Goal: Navigation & Orientation: Find specific page/section

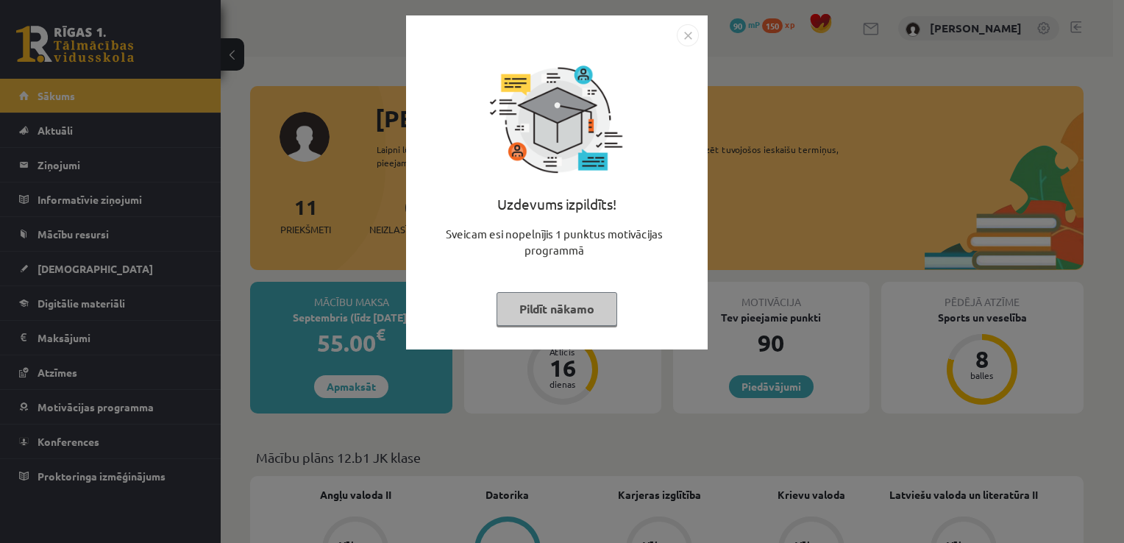
click at [604, 317] on button "Pildīt nākamo" at bounding box center [556, 309] width 121 height 34
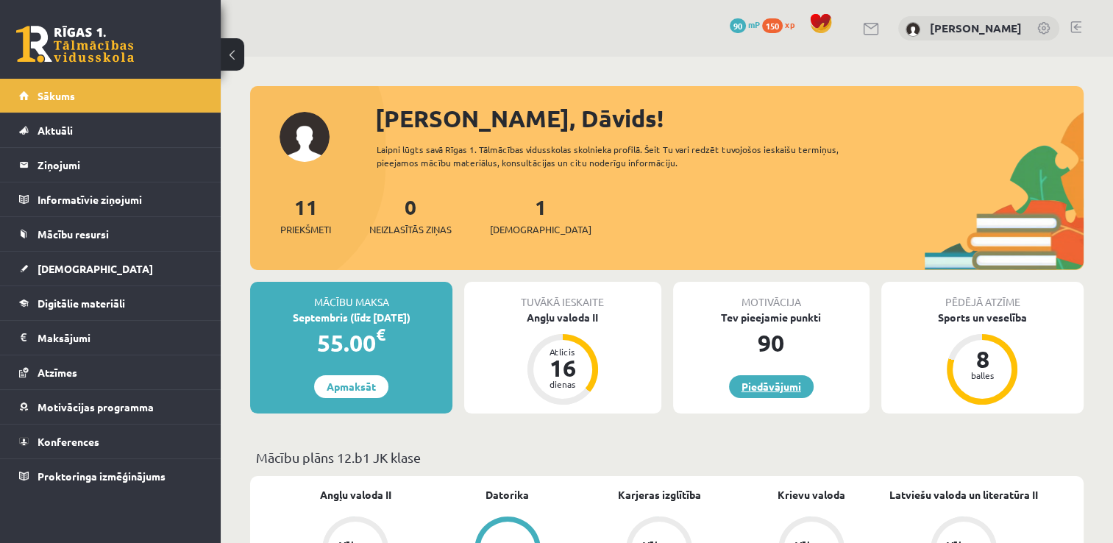
click at [762, 382] on link "Piedāvājumi" at bounding box center [771, 386] width 85 height 23
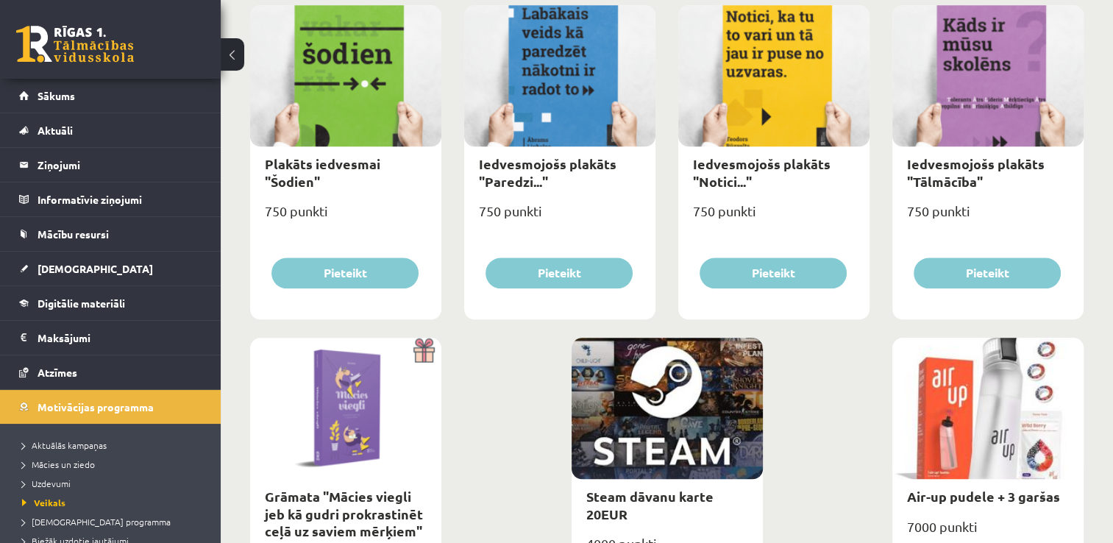
scroll to position [1544, 0]
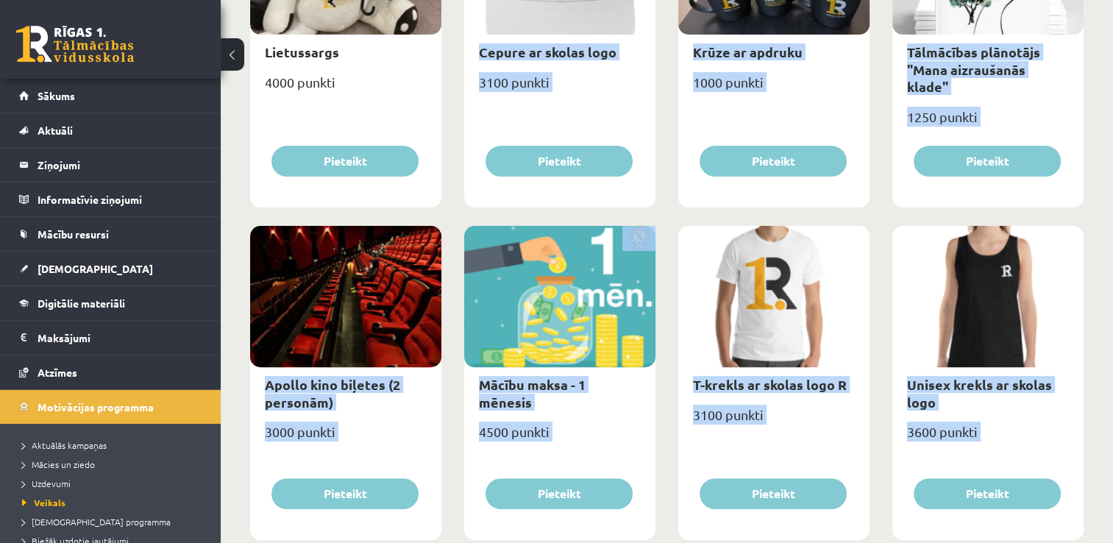
drag, startPoint x: 371, startPoint y: 126, endPoint x: 536, endPoint y: -8, distance: 212.2
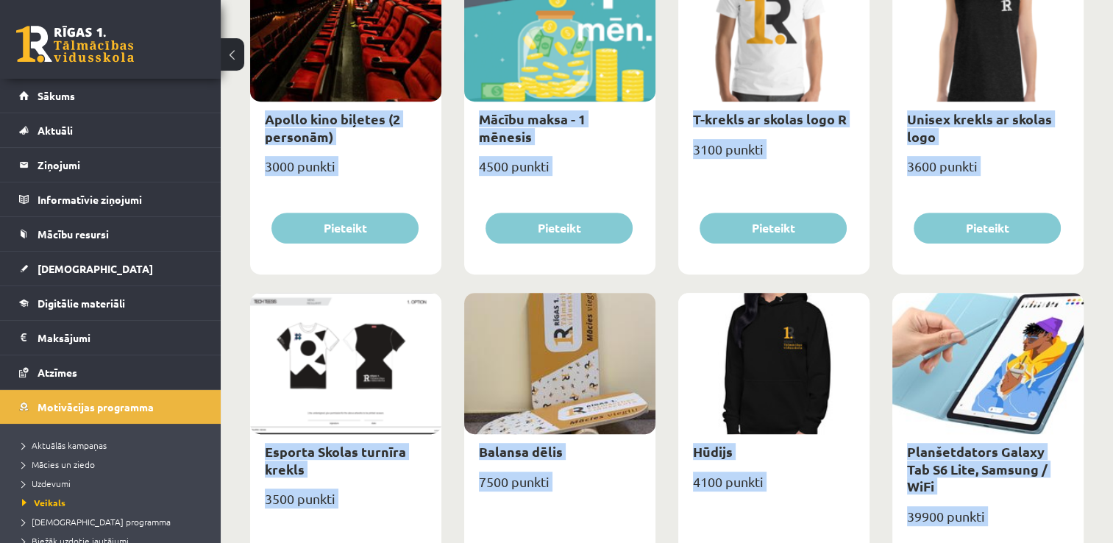
scroll to position [864, 0]
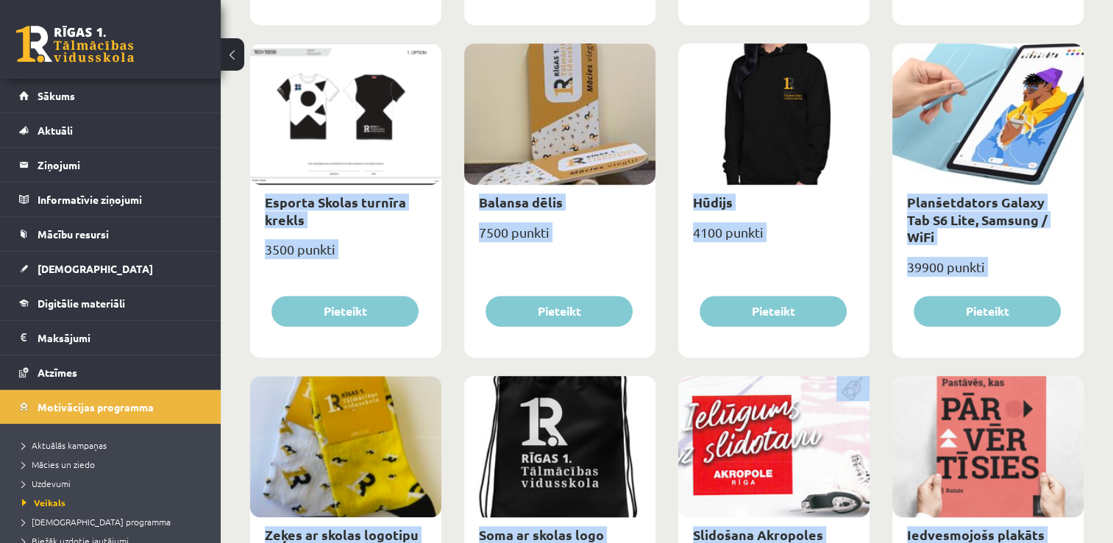
click at [738, 232] on div "4100 punkti" at bounding box center [773, 238] width 191 height 37
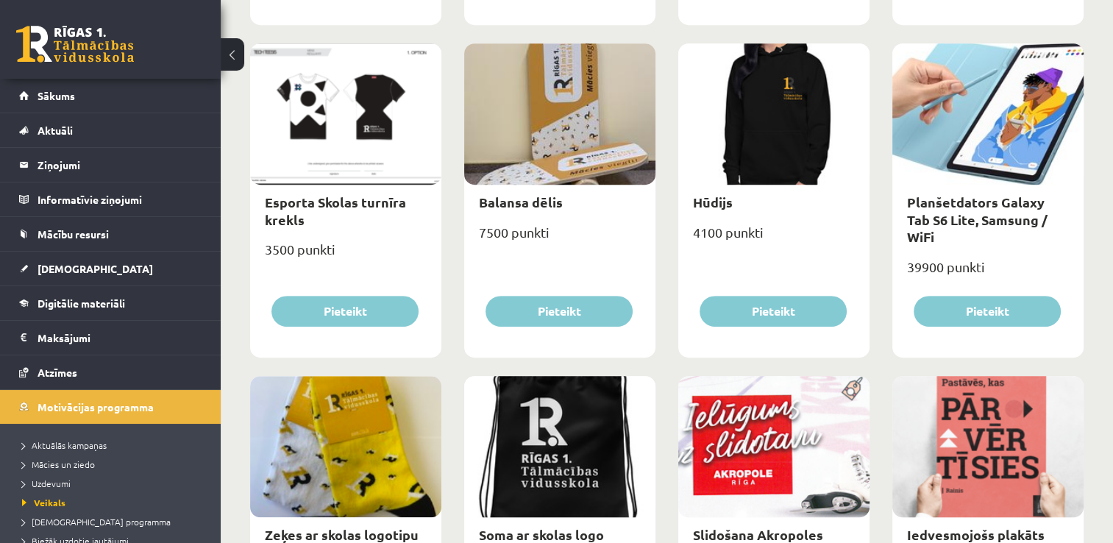
click at [778, 134] on div at bounding box center [773, 113] width 191 height 141
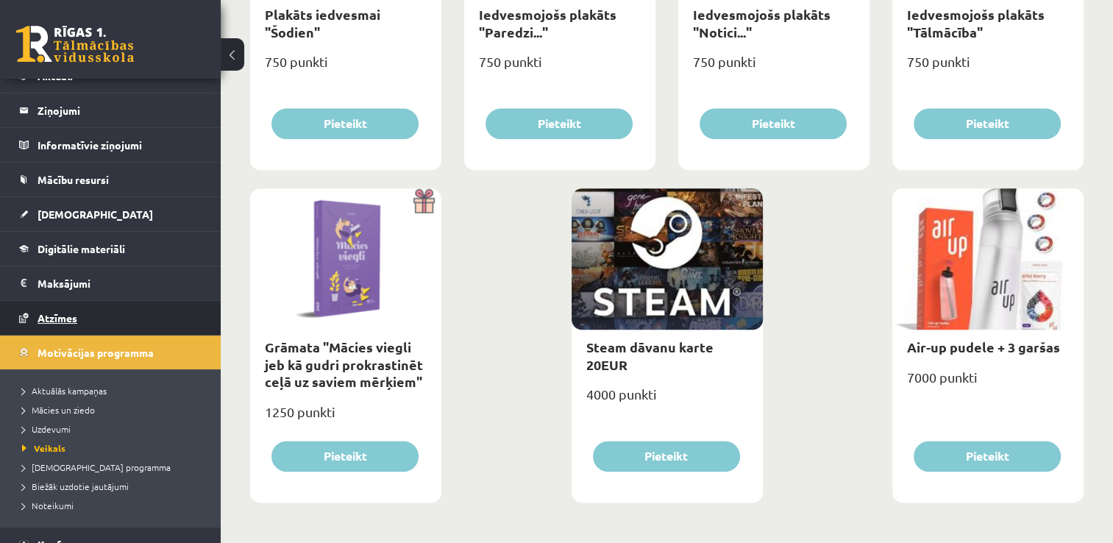
scroll to position [105, 0]
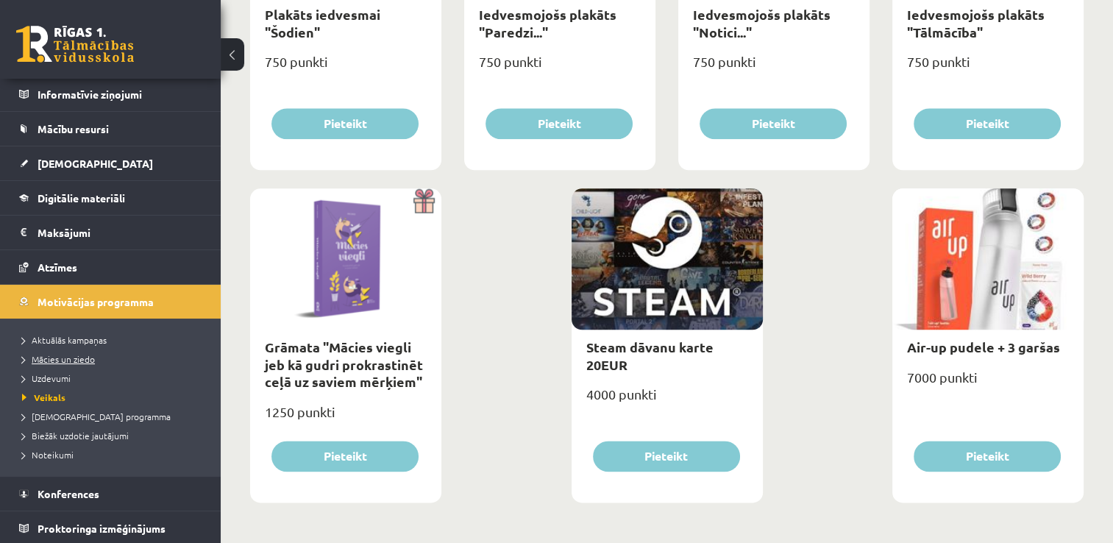
click at [91, 363] on link "Mācies un ziedo" at bounding box center [114, 358] width 184 height 13
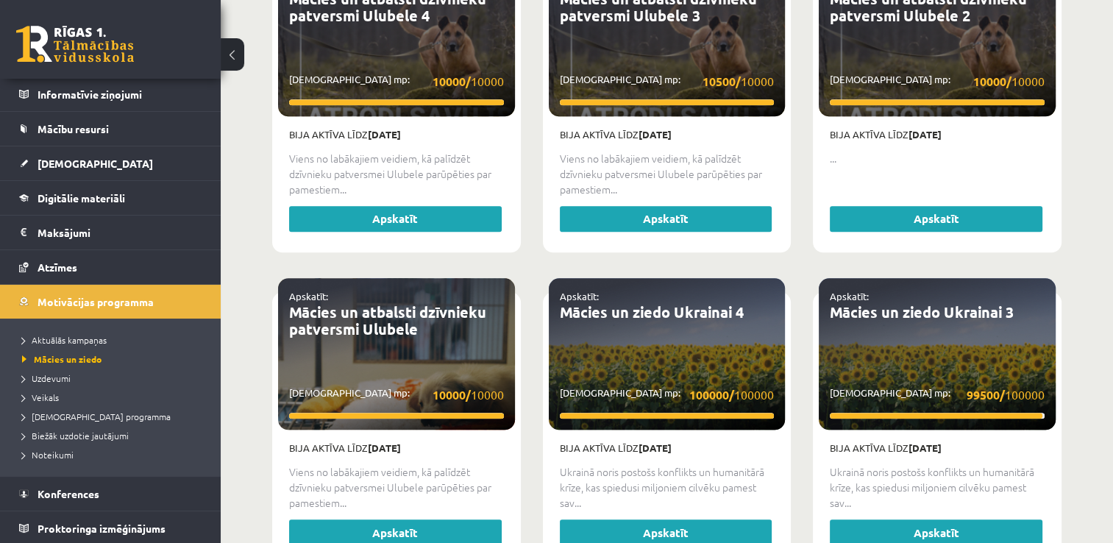
scroll to position [1275, 0]
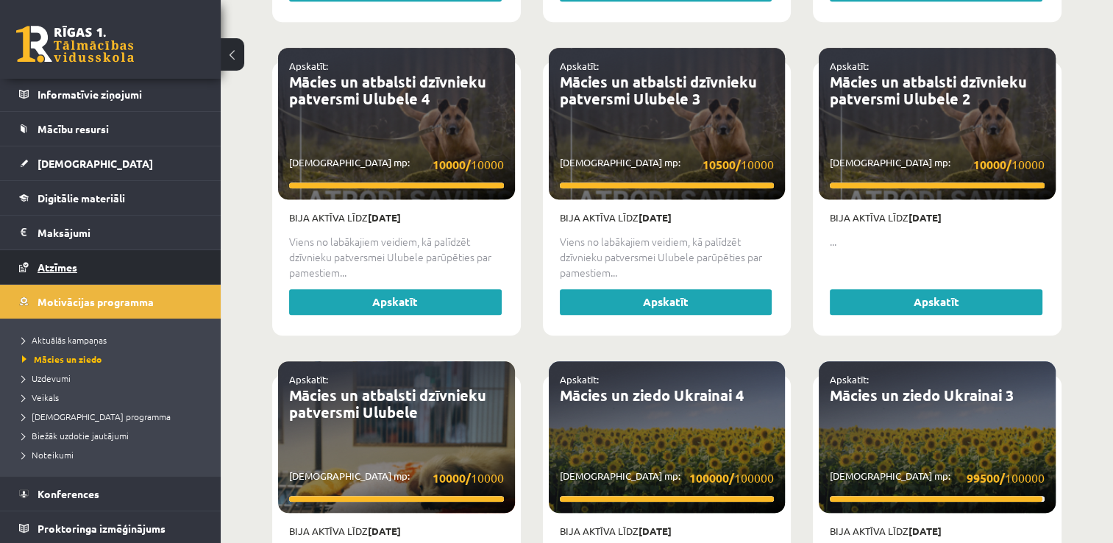
click at [141, 267] on link "Atzīmes" at bounding box center [110, 267] width 183 height 34
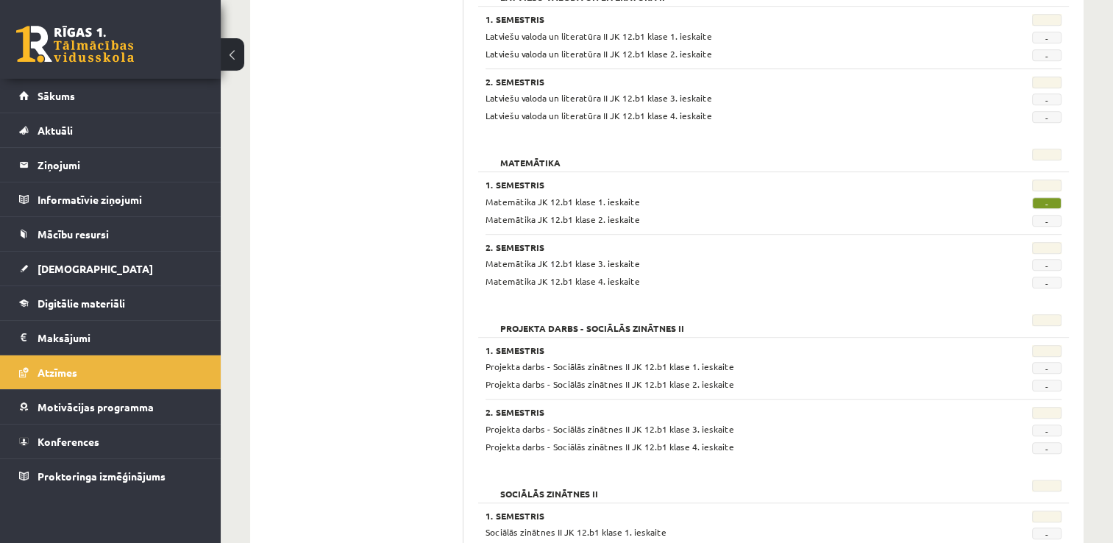
scroll to position [834, 0]
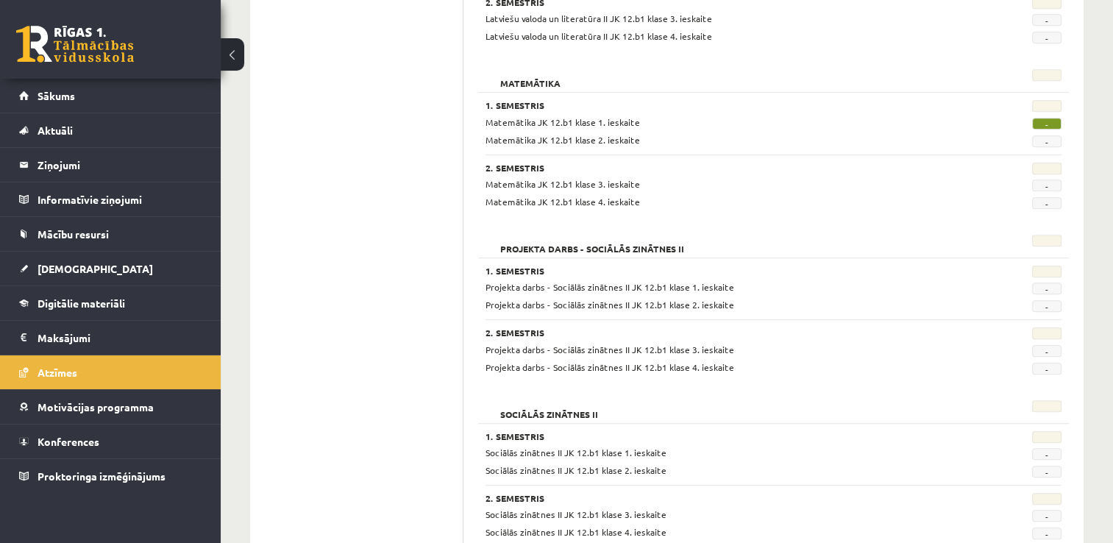
click at [1044, 125] on span "-" at bounding box center [1046, 124] width 29 height 12
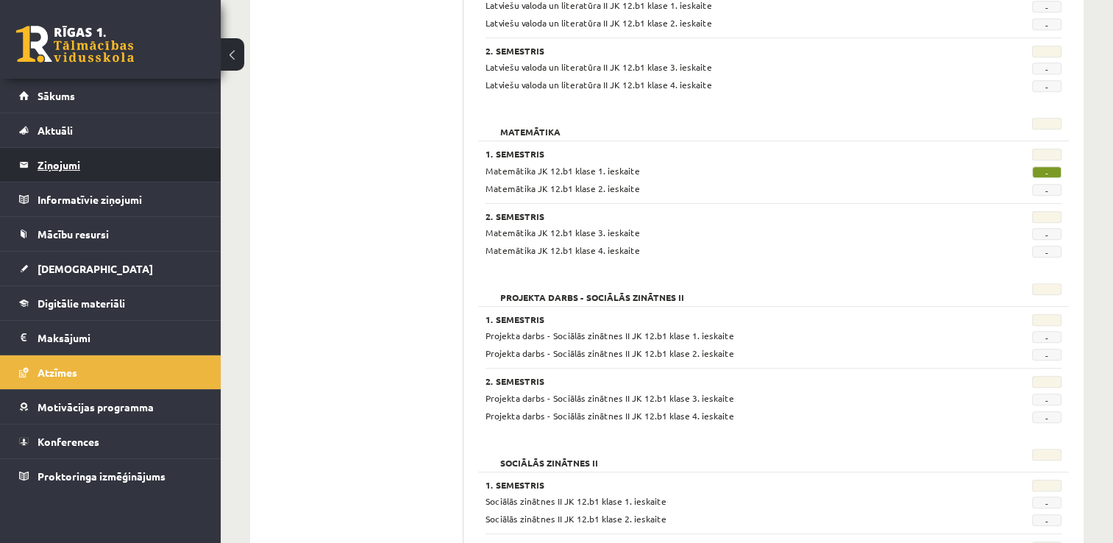
scroll to position [760, 0]
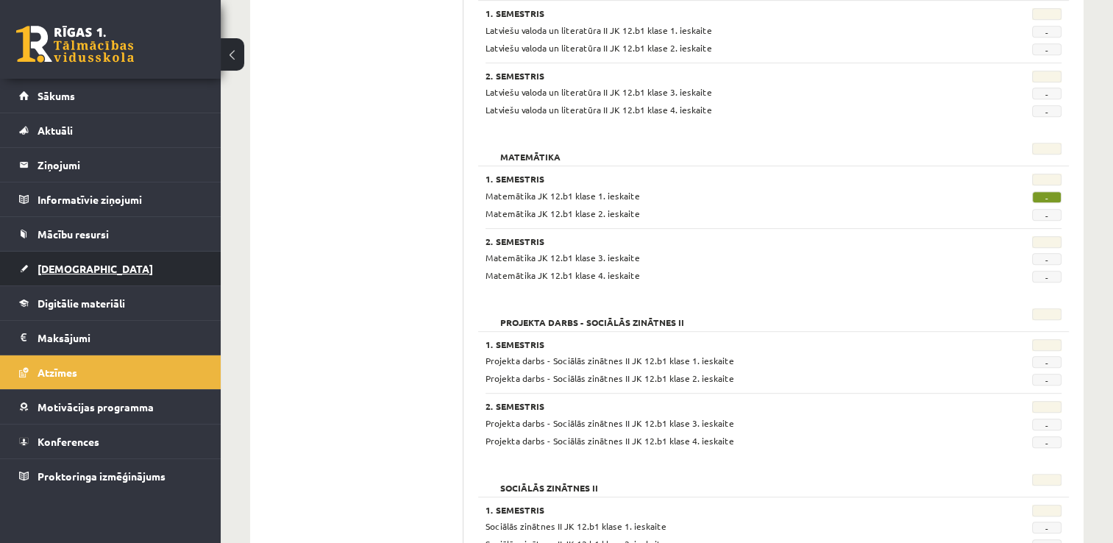
click at [109, 269] on link "[DEMOGRAPHIC_DATA]" at bounding box center [110, 268] width 183 height 34
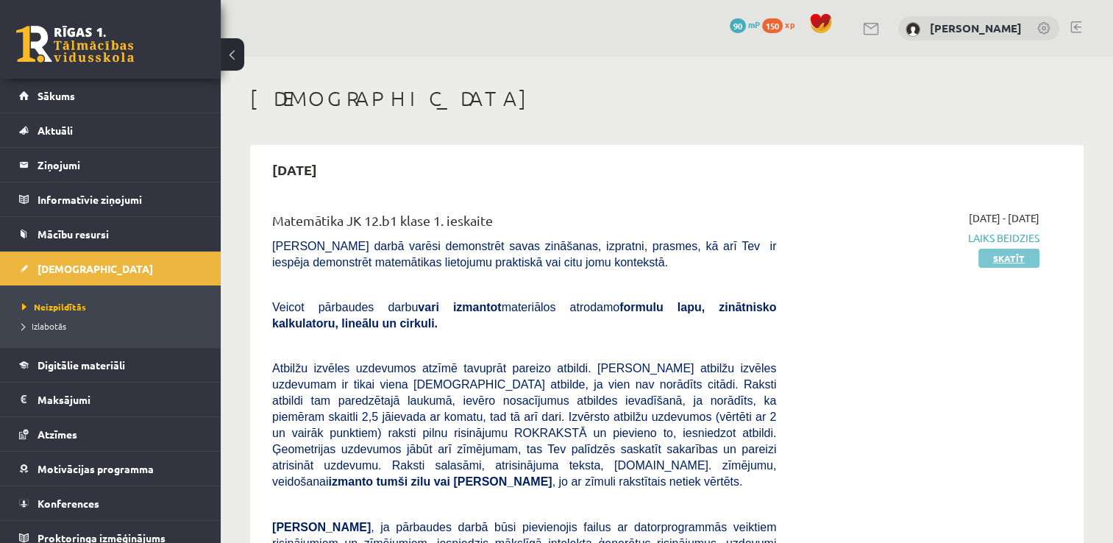
click at [996, 257] on link "Skatīt" at bounding box center [1008, 258] width 61 height 19
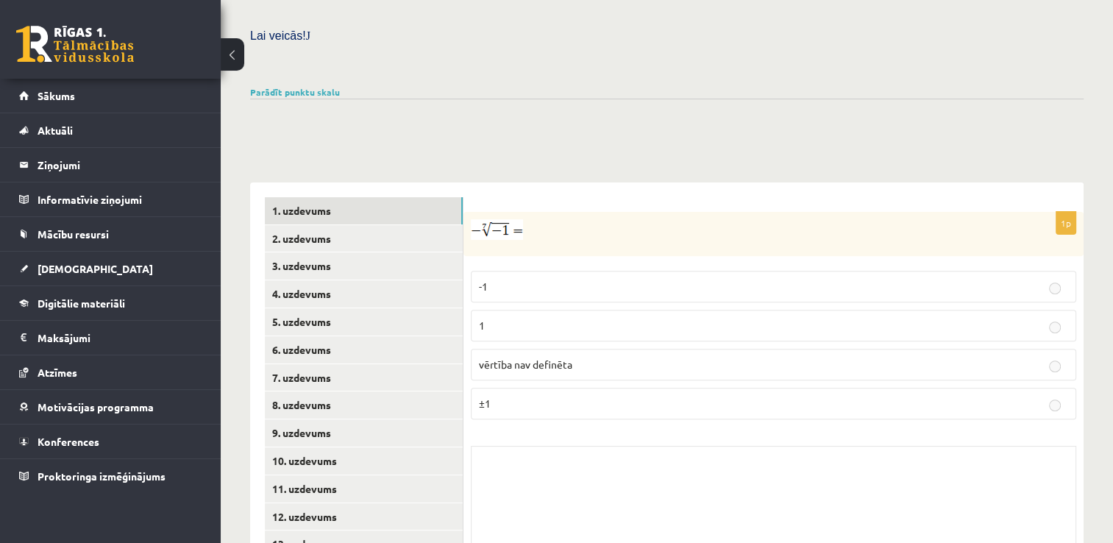
scroll to position [523, 0]
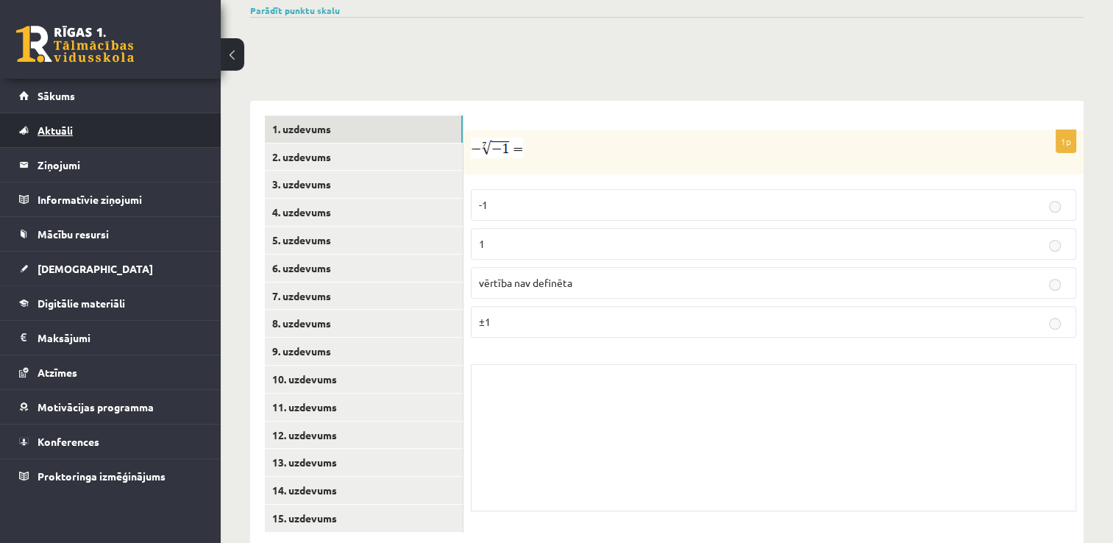
click at [94, 124] on link "Aktuāli" at bounding box center [110, 130] width 183 height 34
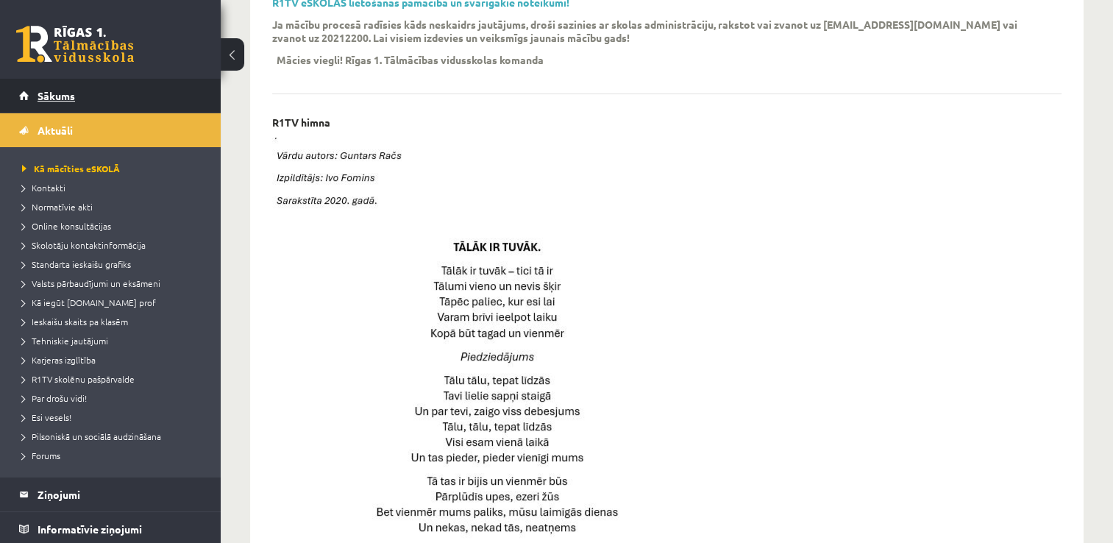
click at [60, 98] on span "Sākums" at bounding box center [57, 95] width 38 height 13
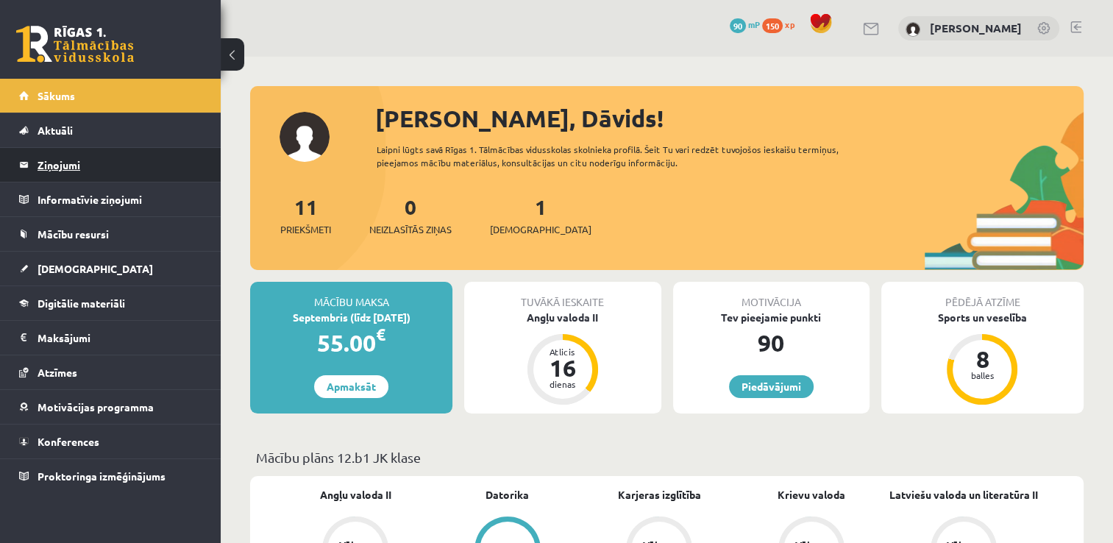
click at [81, 177] on legend "Ziņojumi 0" at bounding box center [120, 165] width 165 height 34
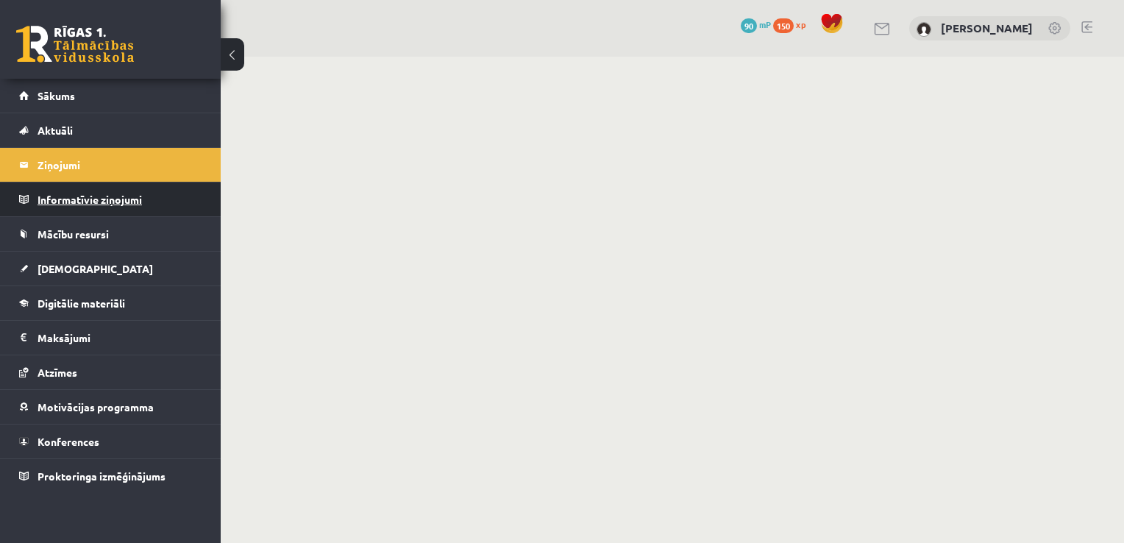
click at [129, 187] on legend "Informatīvie ziņojumi 0" at bounding box center [120, 199] width 165 height 34
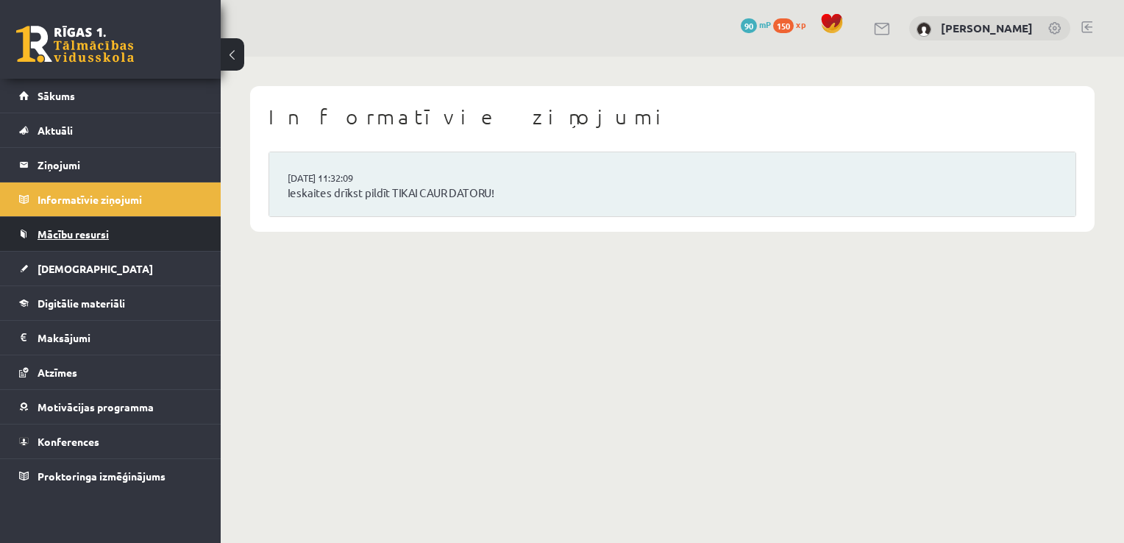
click at [129, 221] on link "Mācību resursi" at bounding box center [110, 234] width 183 height 34
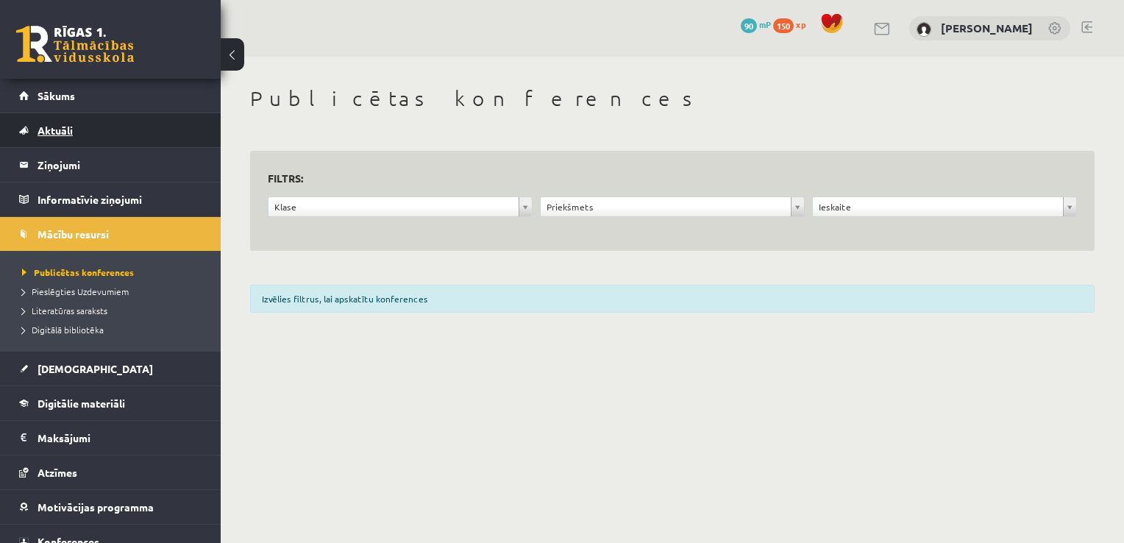
click at [107, 130] on link "Aktuāli" at bounding box center [110, 130] width 183 height 34
